Goal: Contribute content: Add original content to the website for others to see

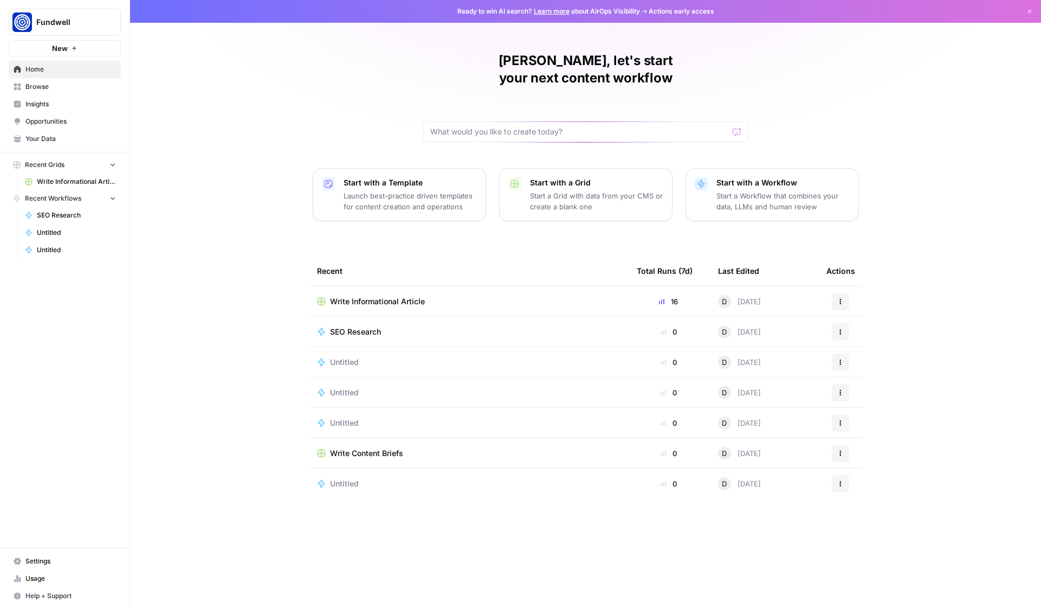
click at [47, 185] on span "Write Informational Article" at bounding box center [76, 182] width 79 height 10
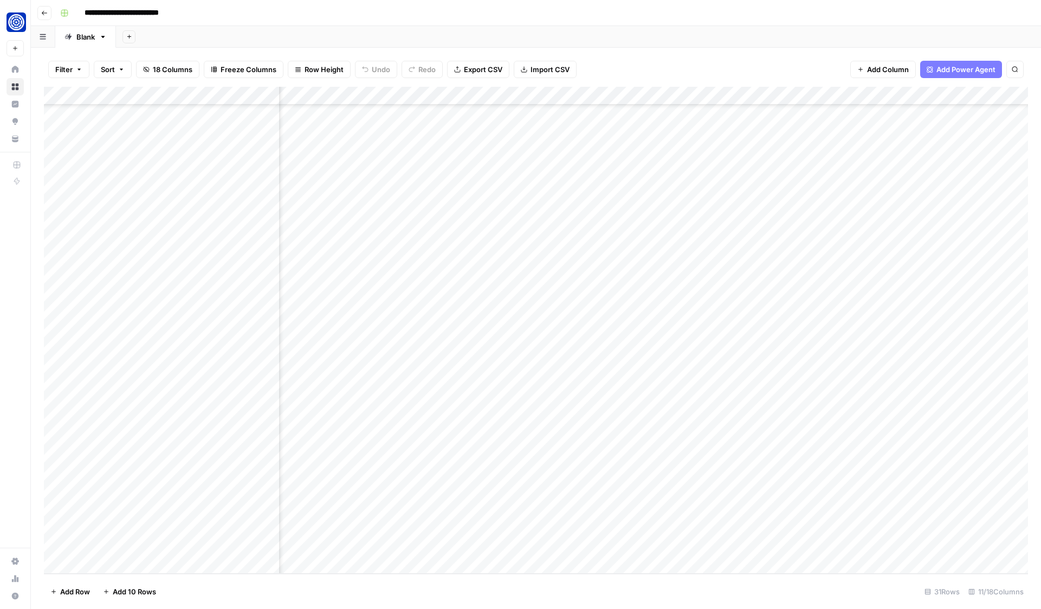
scroll to position [120, 209]
click at [765, 436] on div "Add Column" at bounding box center [536, 330] width 984 height 487
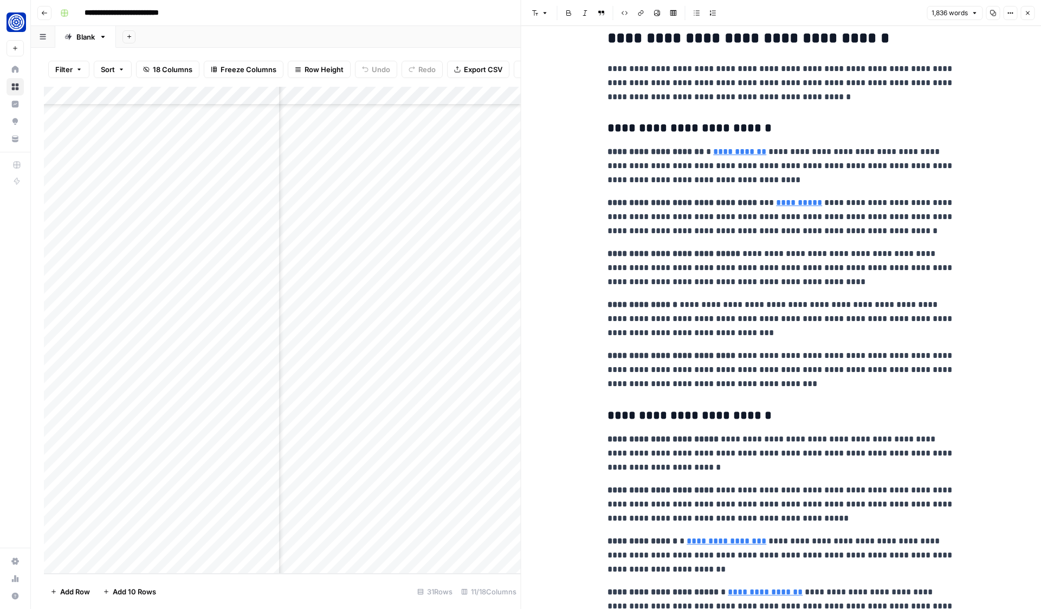
scroll to position [257, 0]
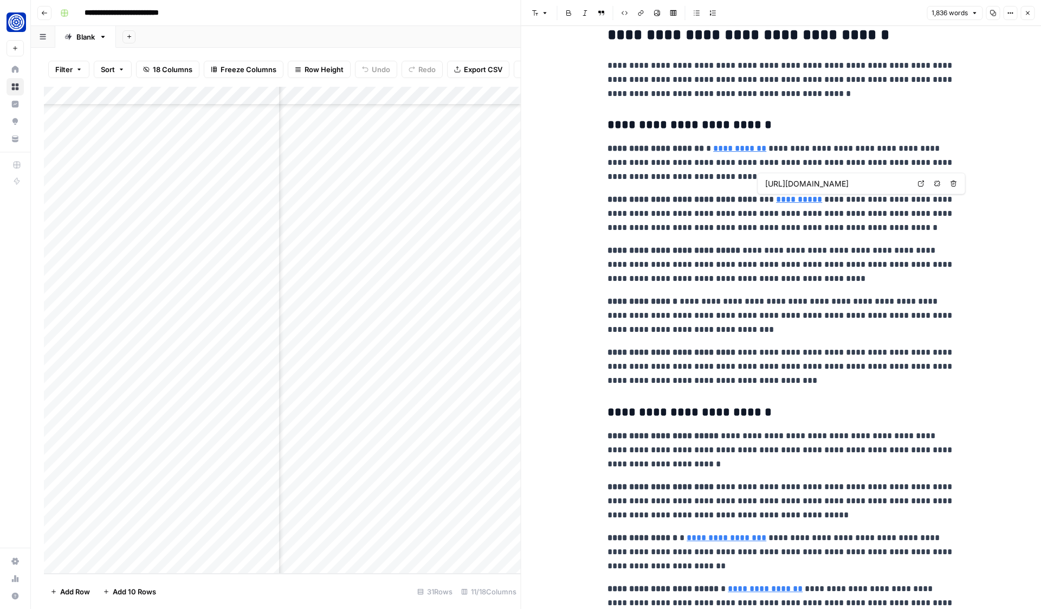
type input "[URL][DOMAIN_NAME]"
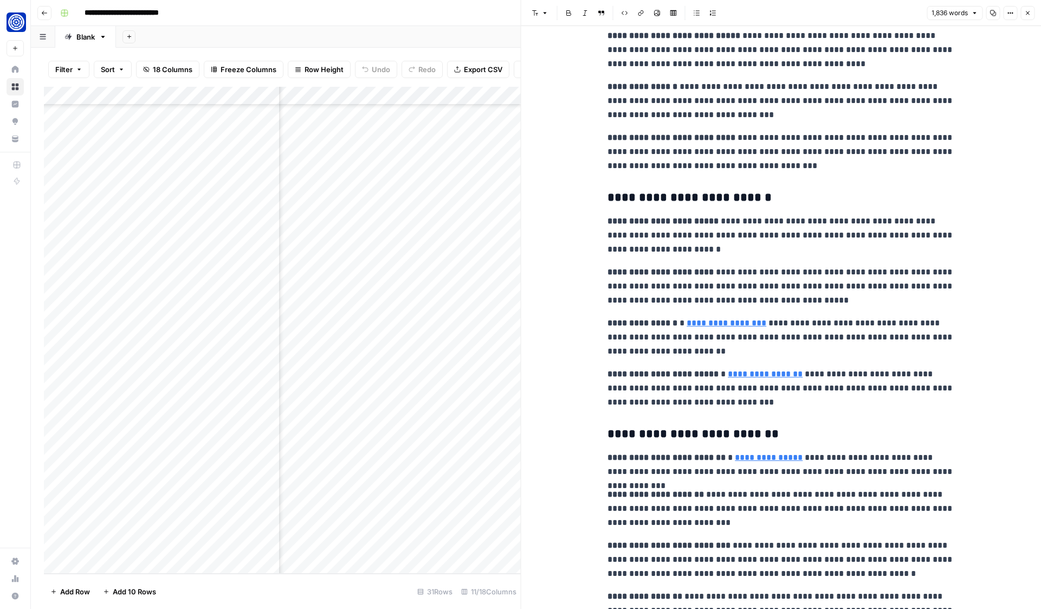
scroll to position [506, 0]
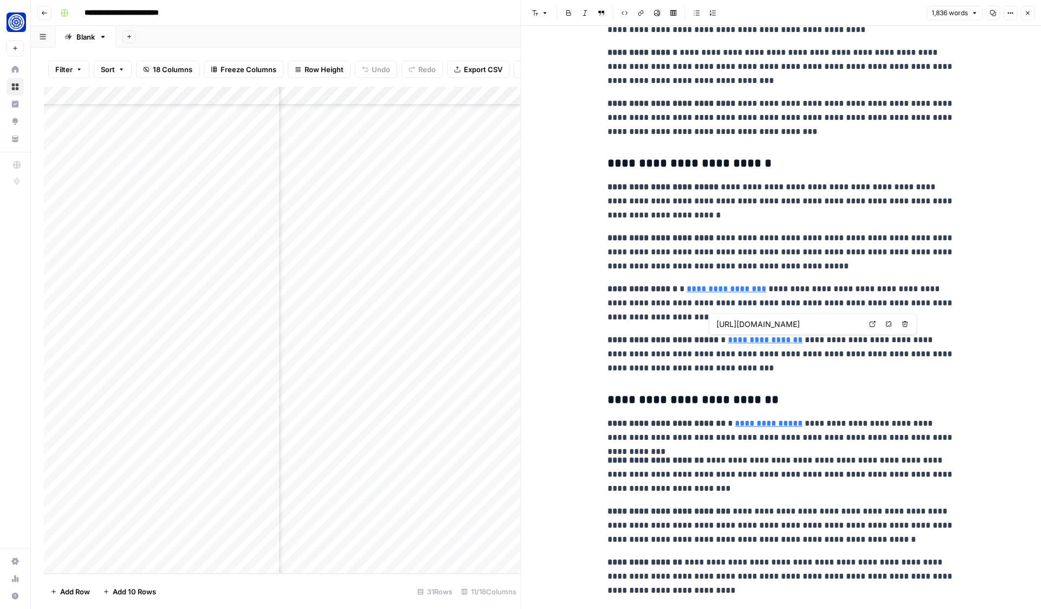
type input "[URL][DOMAIN_NAME]"
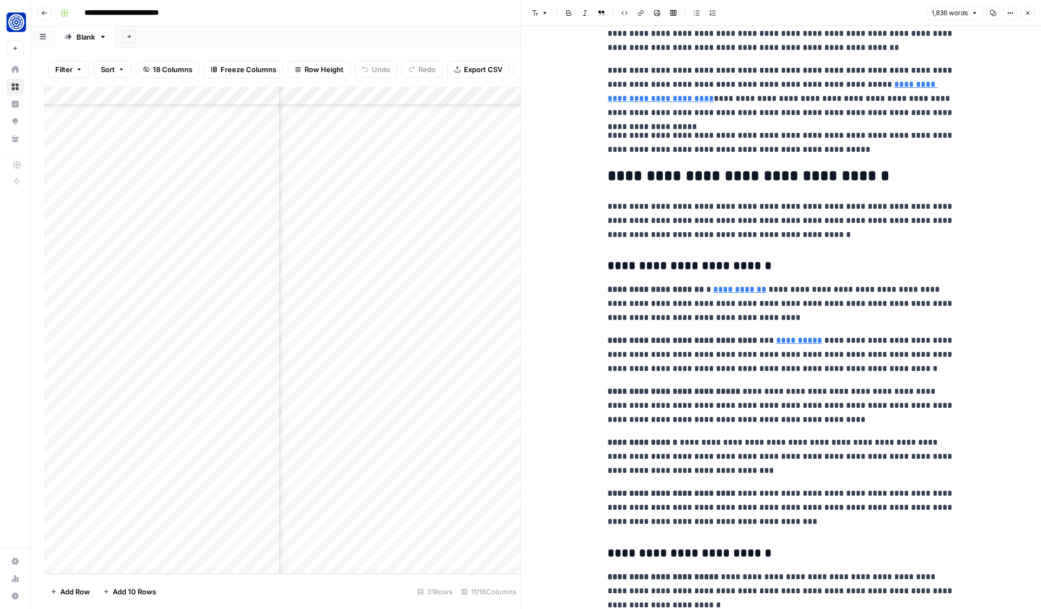
scroll to position [0, 0]
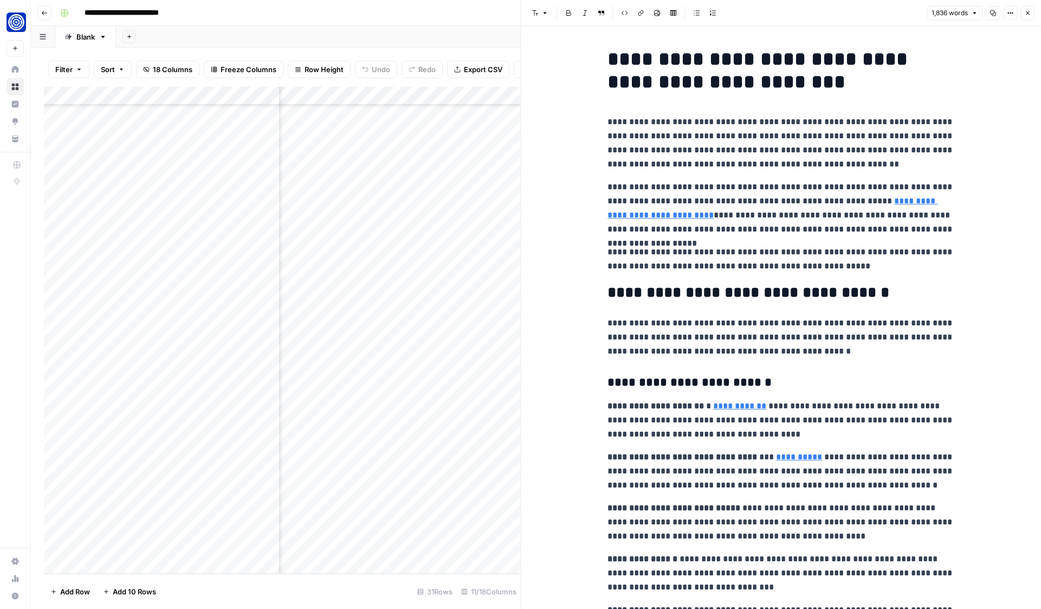
click at [762, 198] on p "**********" at bounding box center [781, 208] width 347 height 56
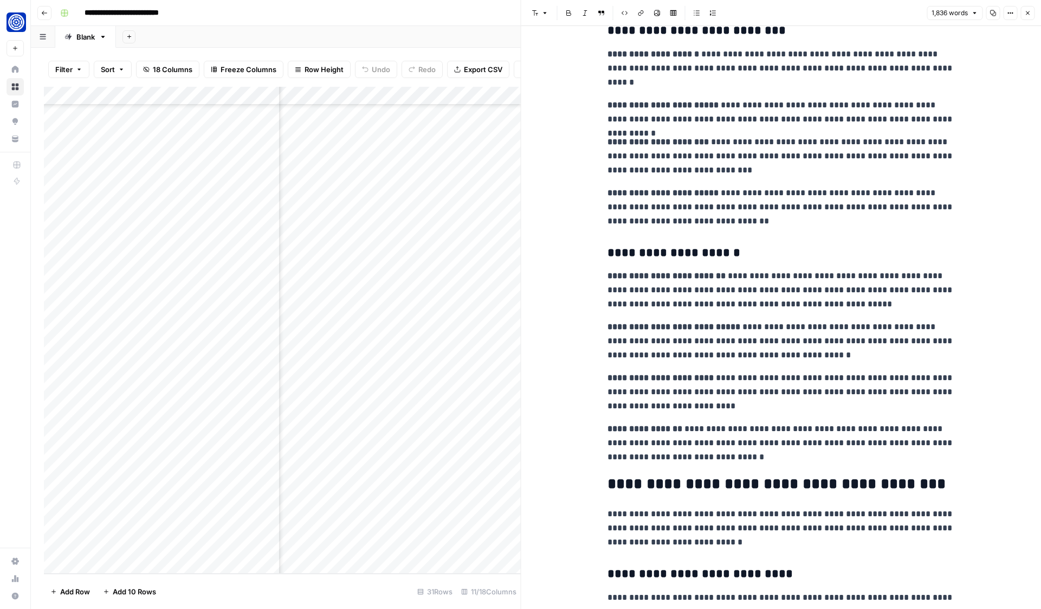
scroll to position [1186, 0]
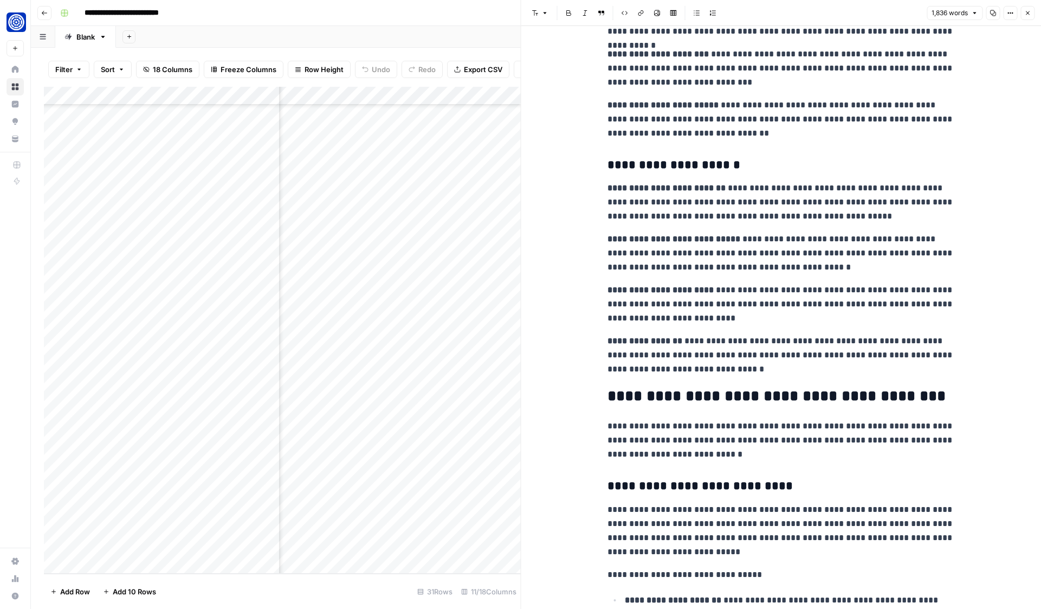
click at [1028, 11] on icon "button" at bounding box center [1028, 13] width 7 height 7
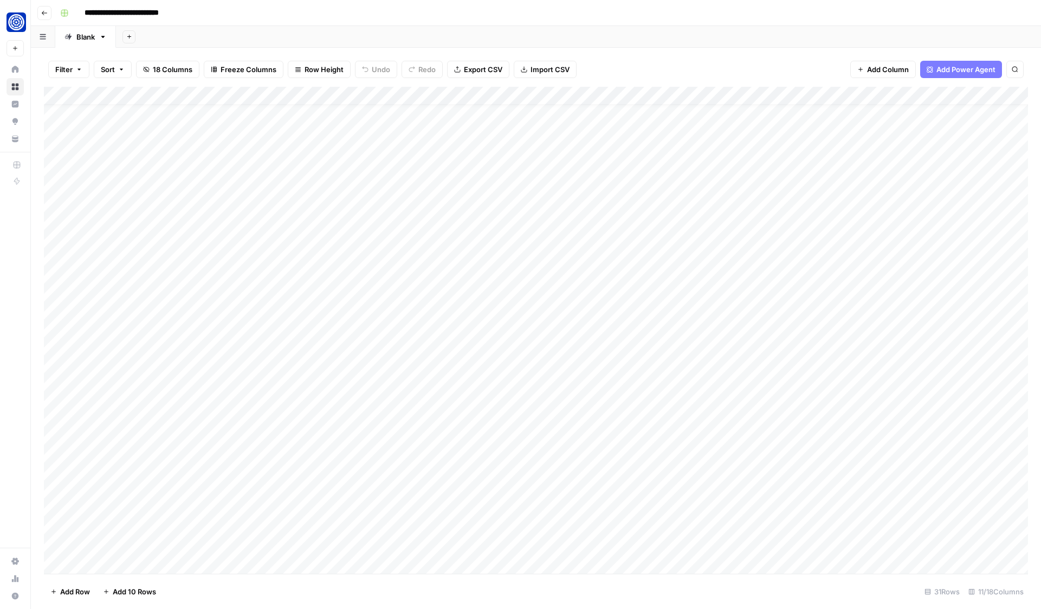
scroll to position [120, 0]
click at [337, 505] on div "Add Column" at bounding box center [536, 330] width 984 height 487
